Goal: Information Seeking & Learning: Check status

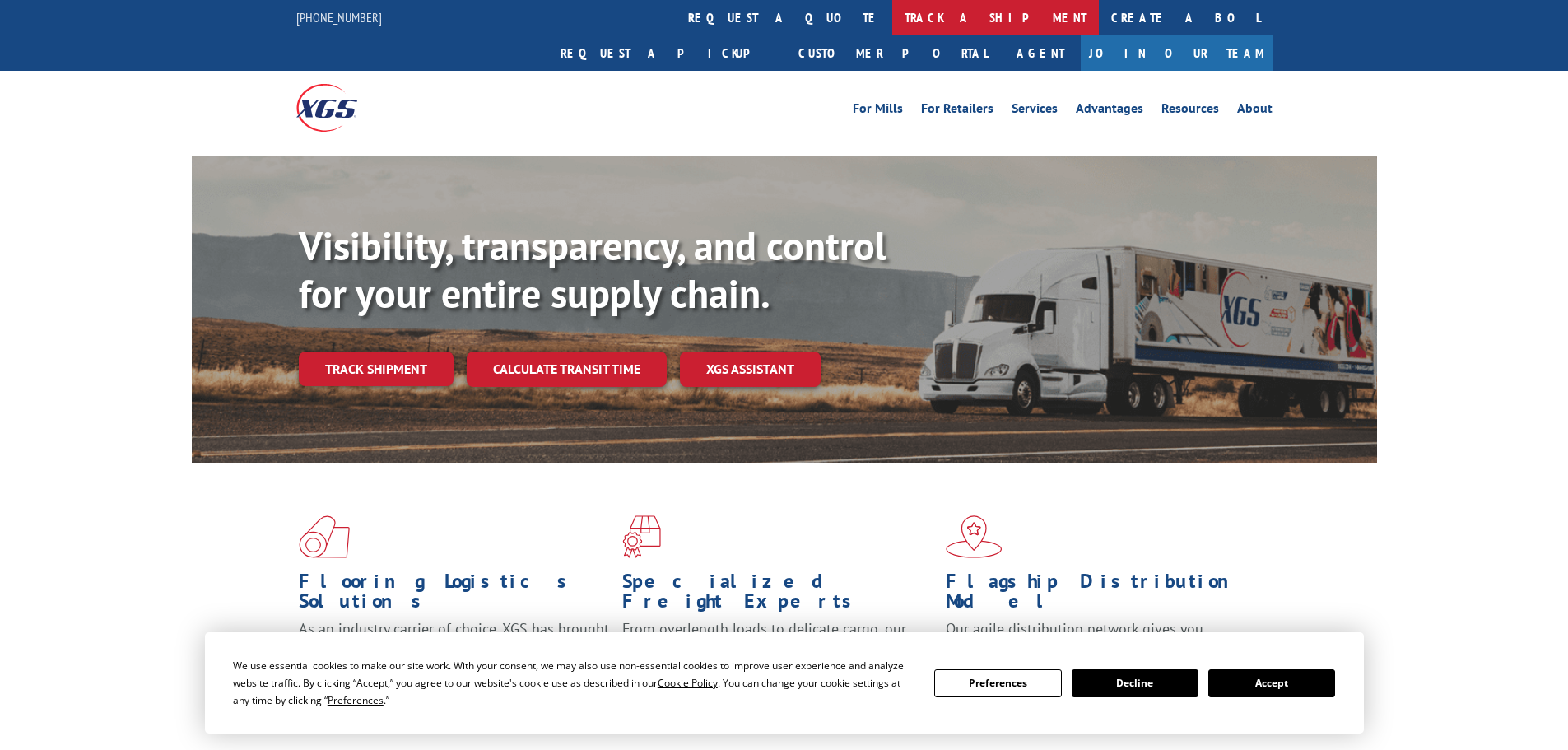
click at [892, 21] on link "track a shipment" at bounding box center [995, 17] width 207 height 36
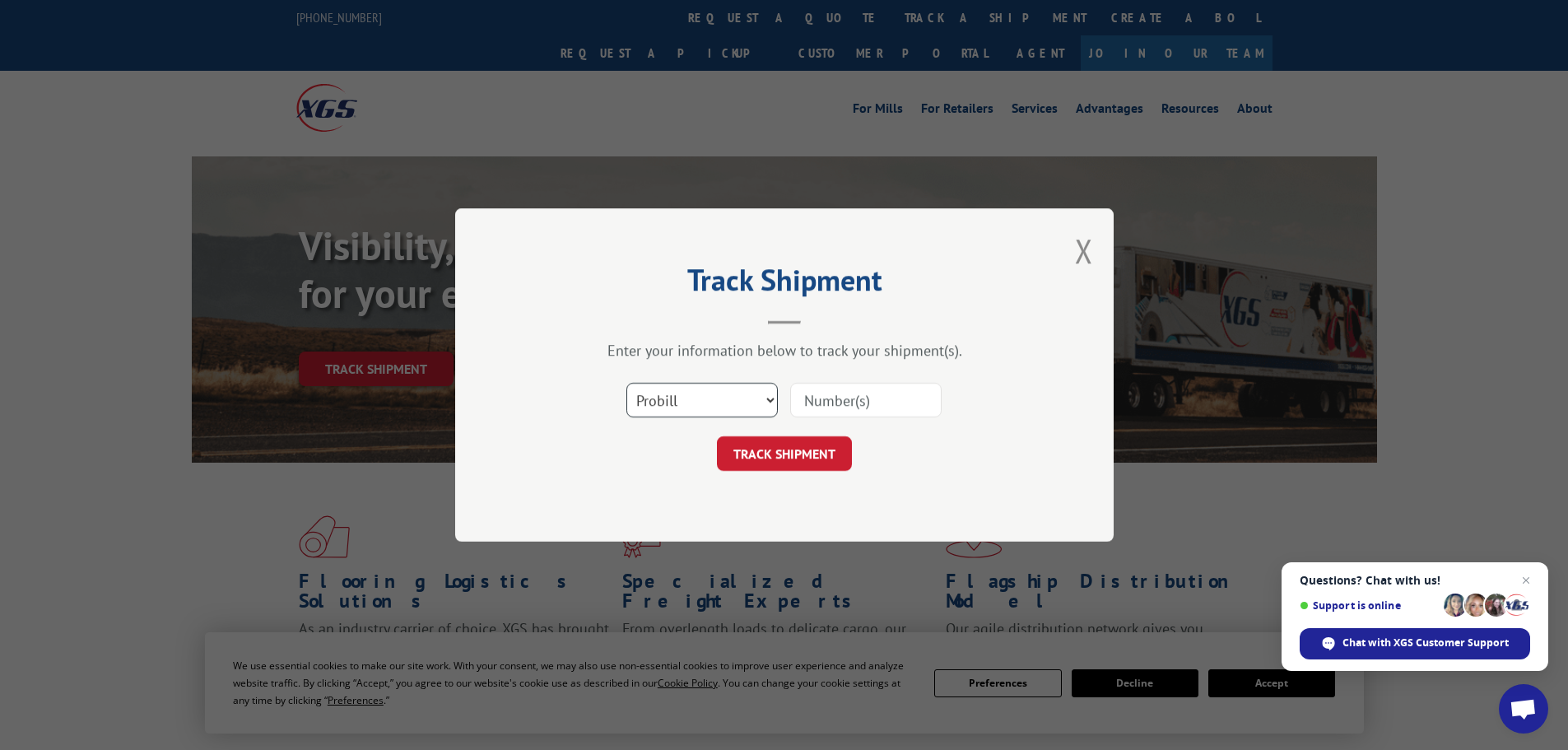
click at [709, 401] on select "Select category... Probill BOL PO" at bounding box center [703, 400] width 152 height 35
click at [857, 395] on input at bounding box center [866, 400] width 152 height 35
paste input "17262250"
type input "17262250"
click at [828, 448] on button "TRACK SHIPMENT" at bounding box center [784, 454] width 135 height 35
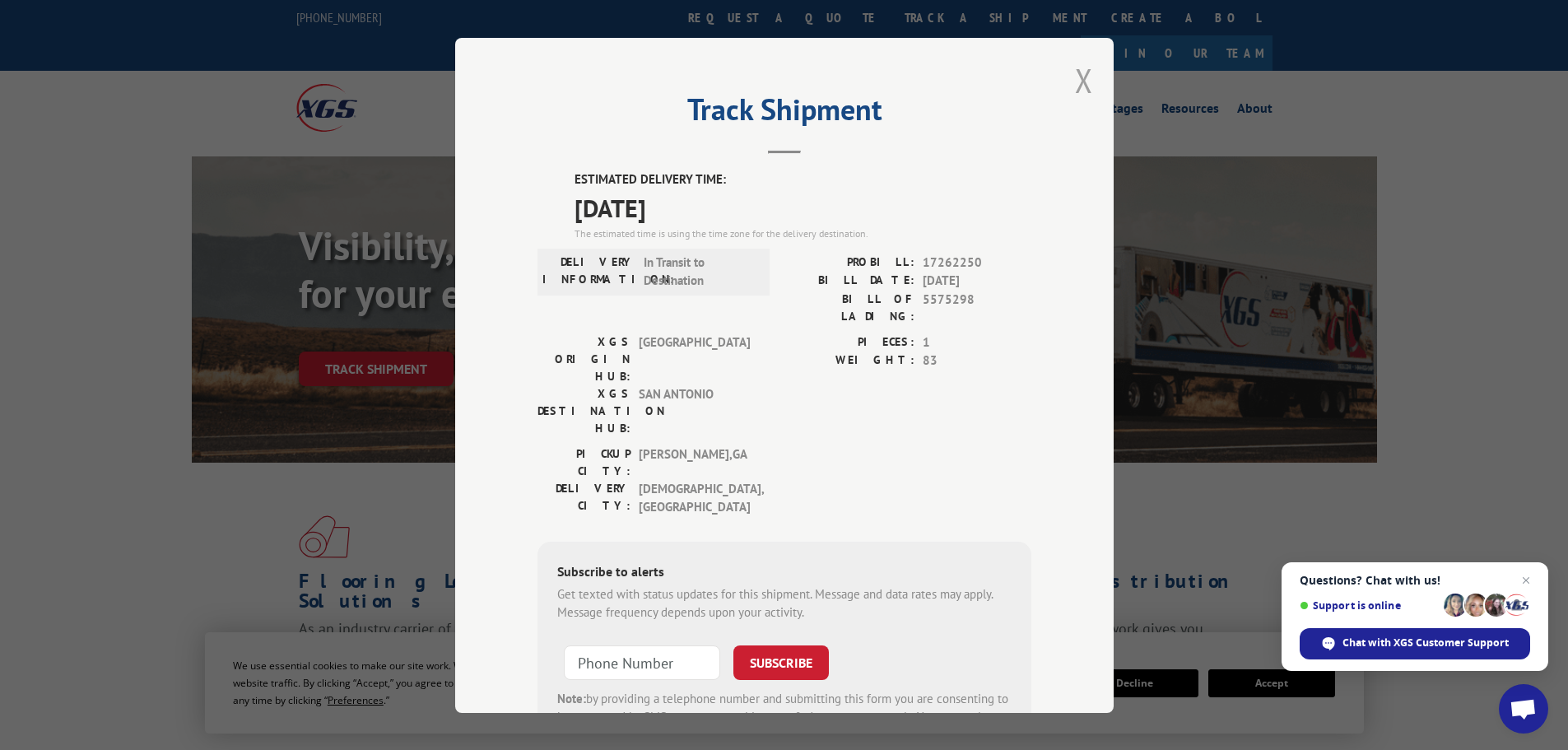
drag, startPoint x: 1086, startPoint y: 74, endPoint x: 1070, endPoint y: 86, distance: 20.0
click at [1086, 76] on div "Track Shipment ESTIMATED DELIVERY TIME: [DATE] The estimated time is using the …" at bounding box center [784, 375] width 659 height 675
click at [1075, 87] on button "Close modal" at bounding box center [1083, 80] width 18 height 43
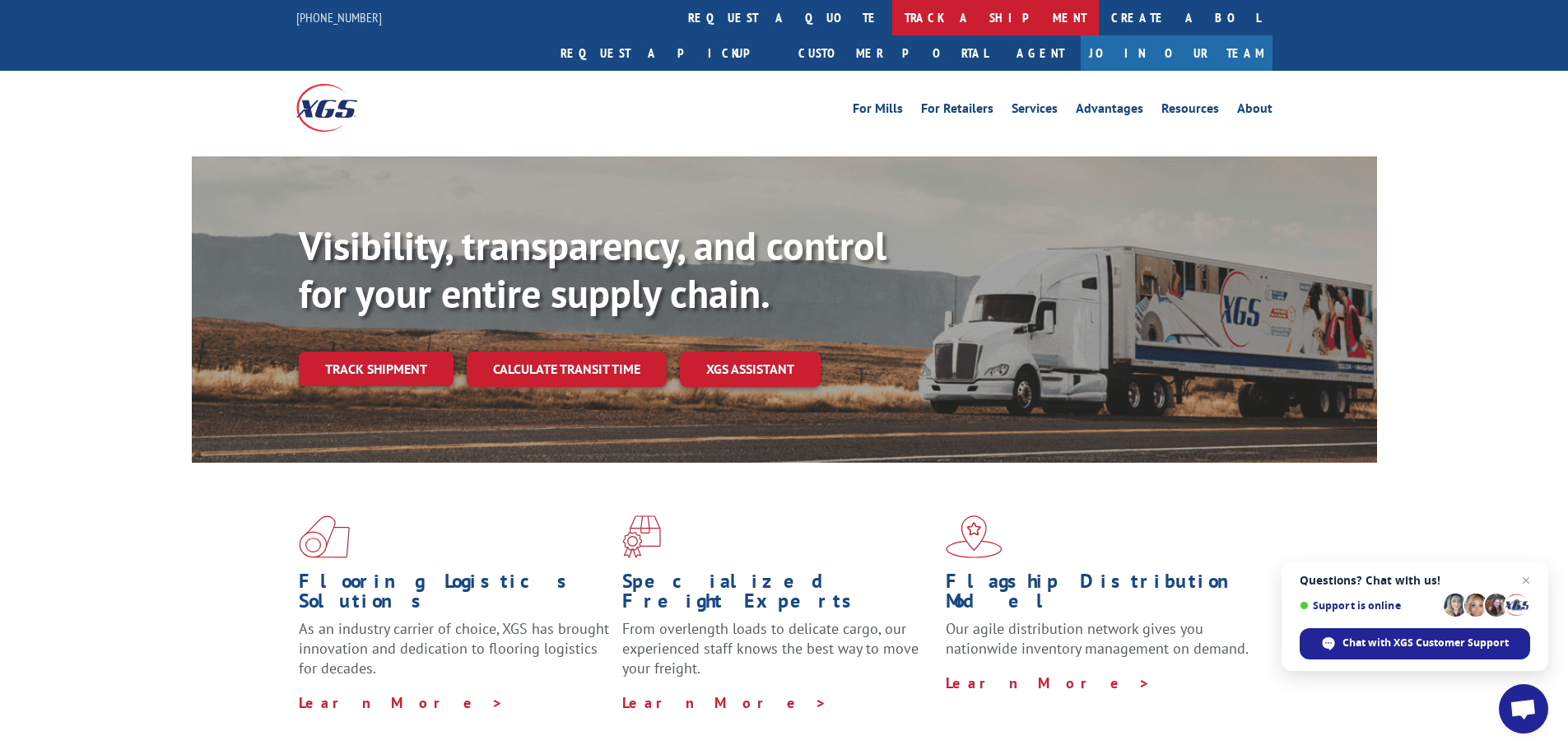
click at [892, 16] on link "track a shipment" at bounding box center [995, 17] width 207 height 36
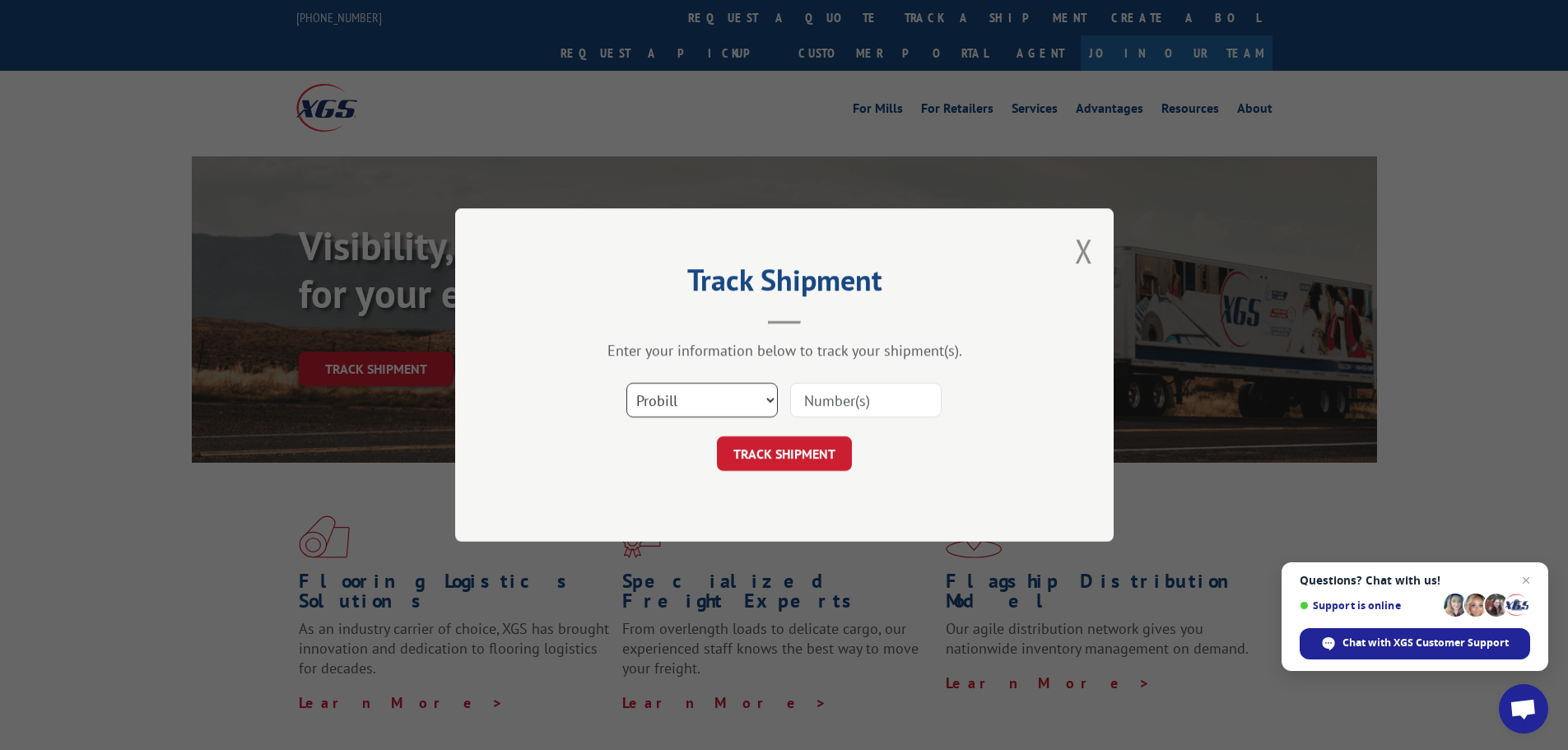
click at [670, 403] on select "Select category... Probill BOL PO" at bounding box center [703, 400] width 152 height 35
select select "po"
click at [627, 383] on select "Select category... Probill BOL PO" at bounding box center [703, 400] width 152 height 35
click at [836, 401] on input at bounding box center [866, 400] width 152 height 35
paste input "92523265"
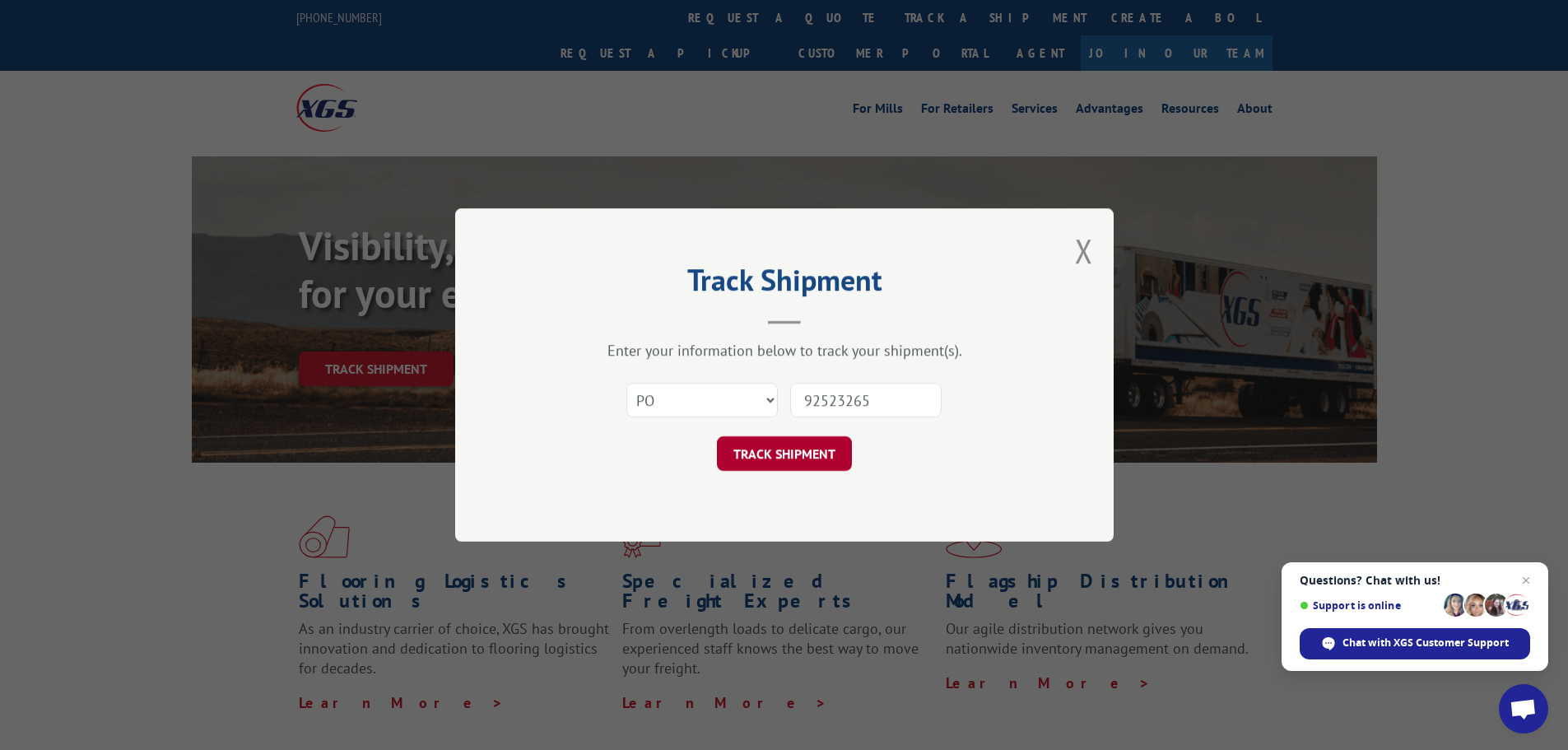
type input "92523265"
click at [822, 453] on button "TRACK SHIPMENT" at bounding box center [784, 454] width 135 height 35
